Goal: Transaction & Acquisition: Purchase product/service

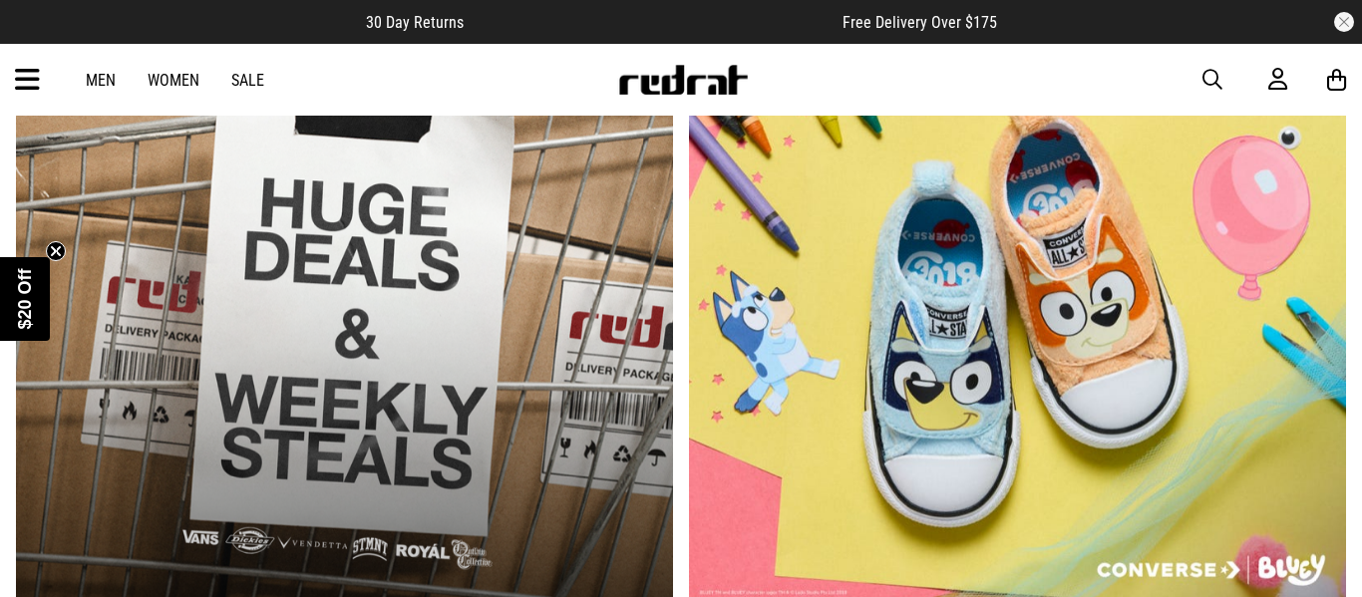
scroll to position [697, 0]
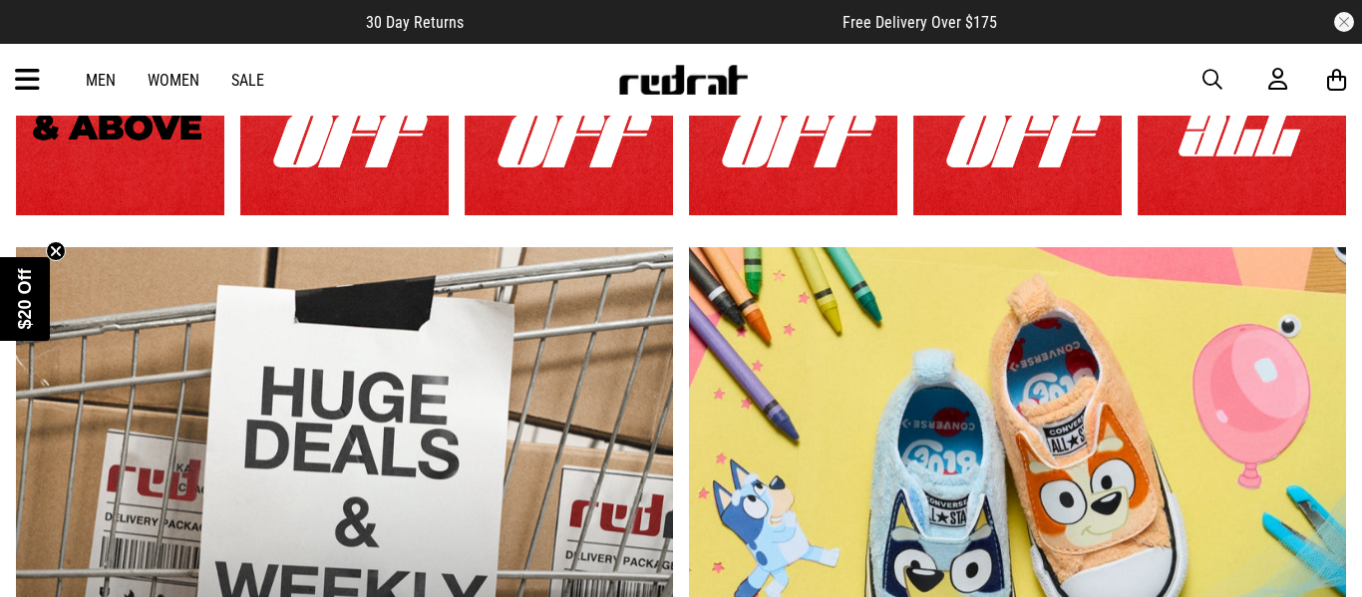
click at [1206, 78] on span "button" at bounding box center [1212, 80] width 20 height 24
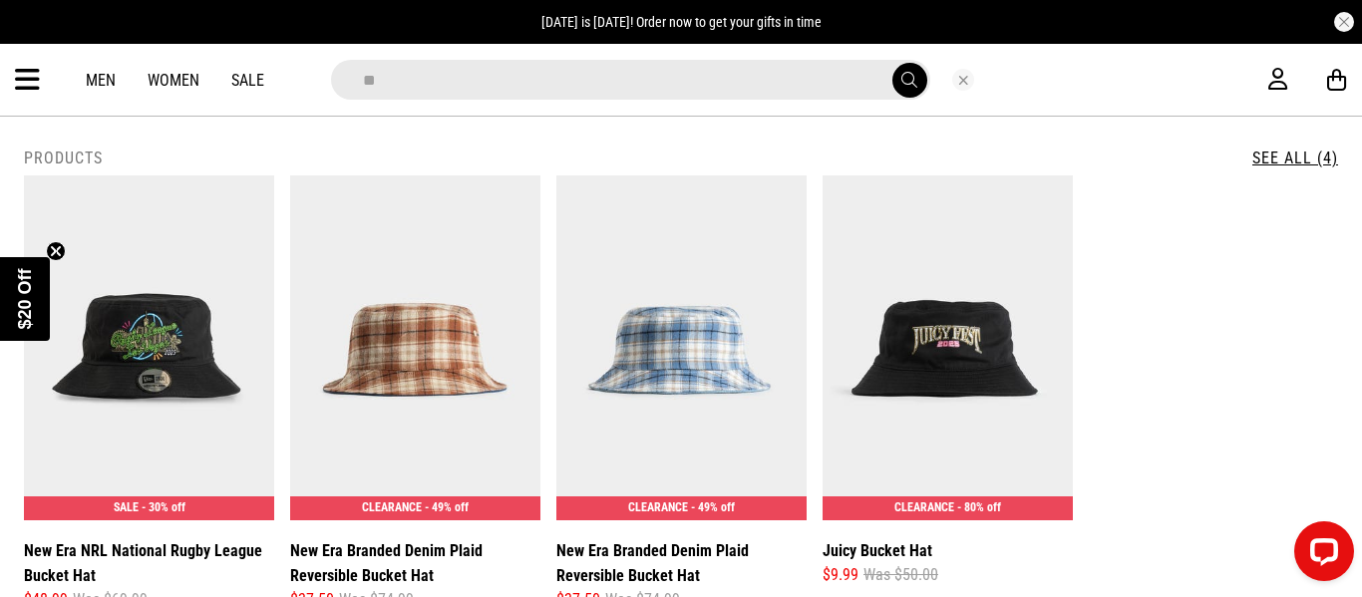
type input "*"
type input "****"
click at [892, 63] on button "submit" at bounding box center [909, 80] width 35 height 35
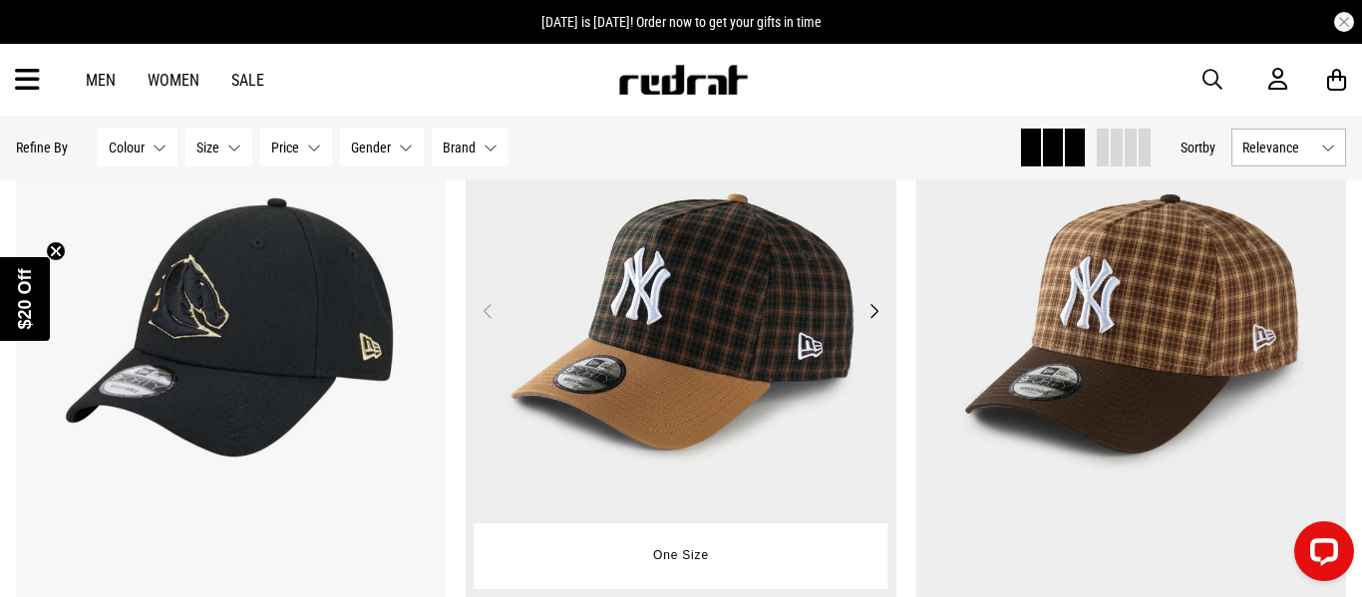
scroll to position [298, 0]
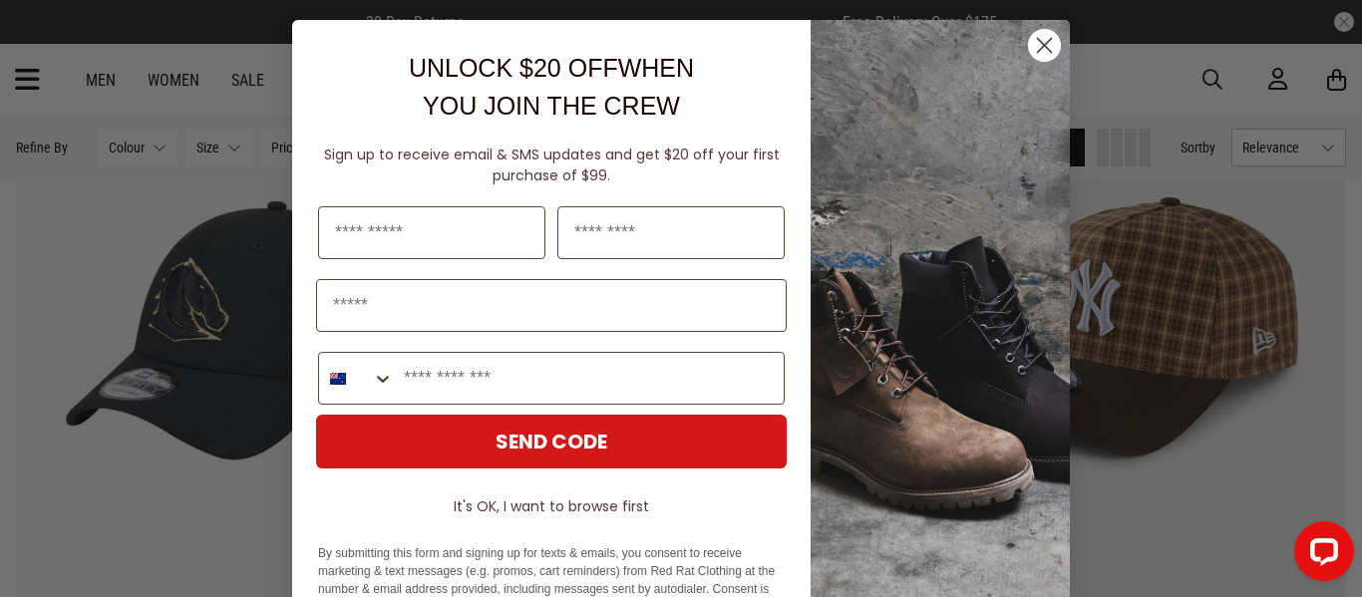
click at [1046, 43] on icon "Close dialog" at bounding box center [1045, 46] width 14 height 14
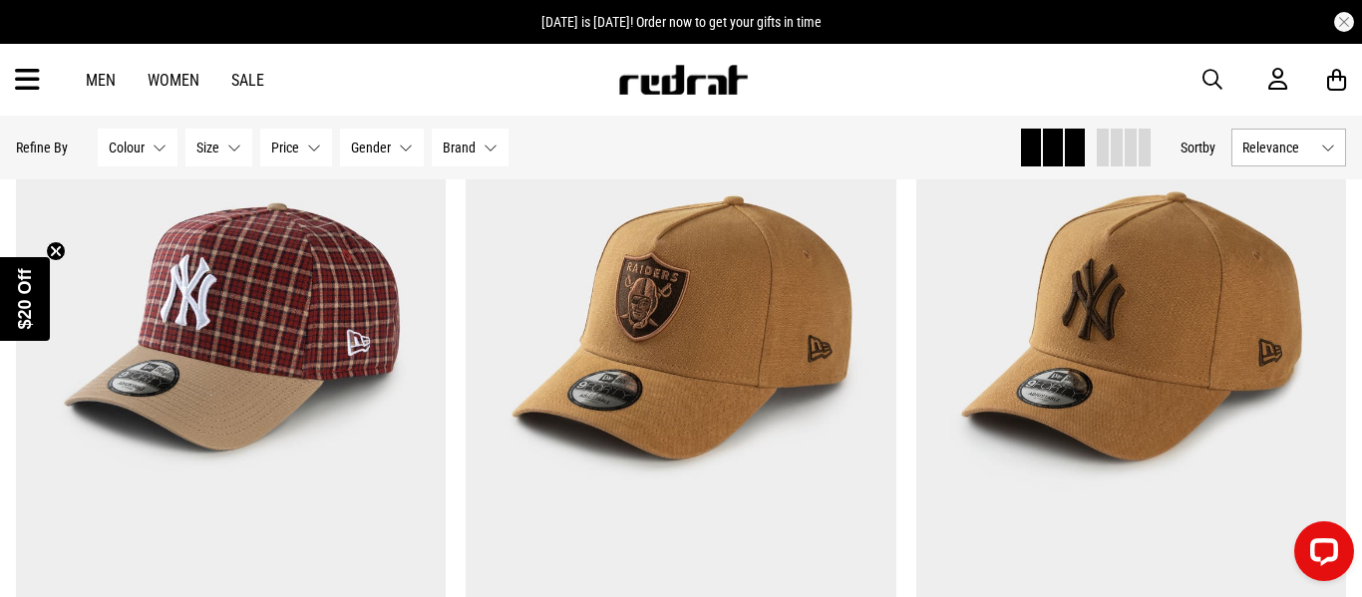
scroll to position [0, 0]
